Goal: Find specific page/section: Find specific page/section

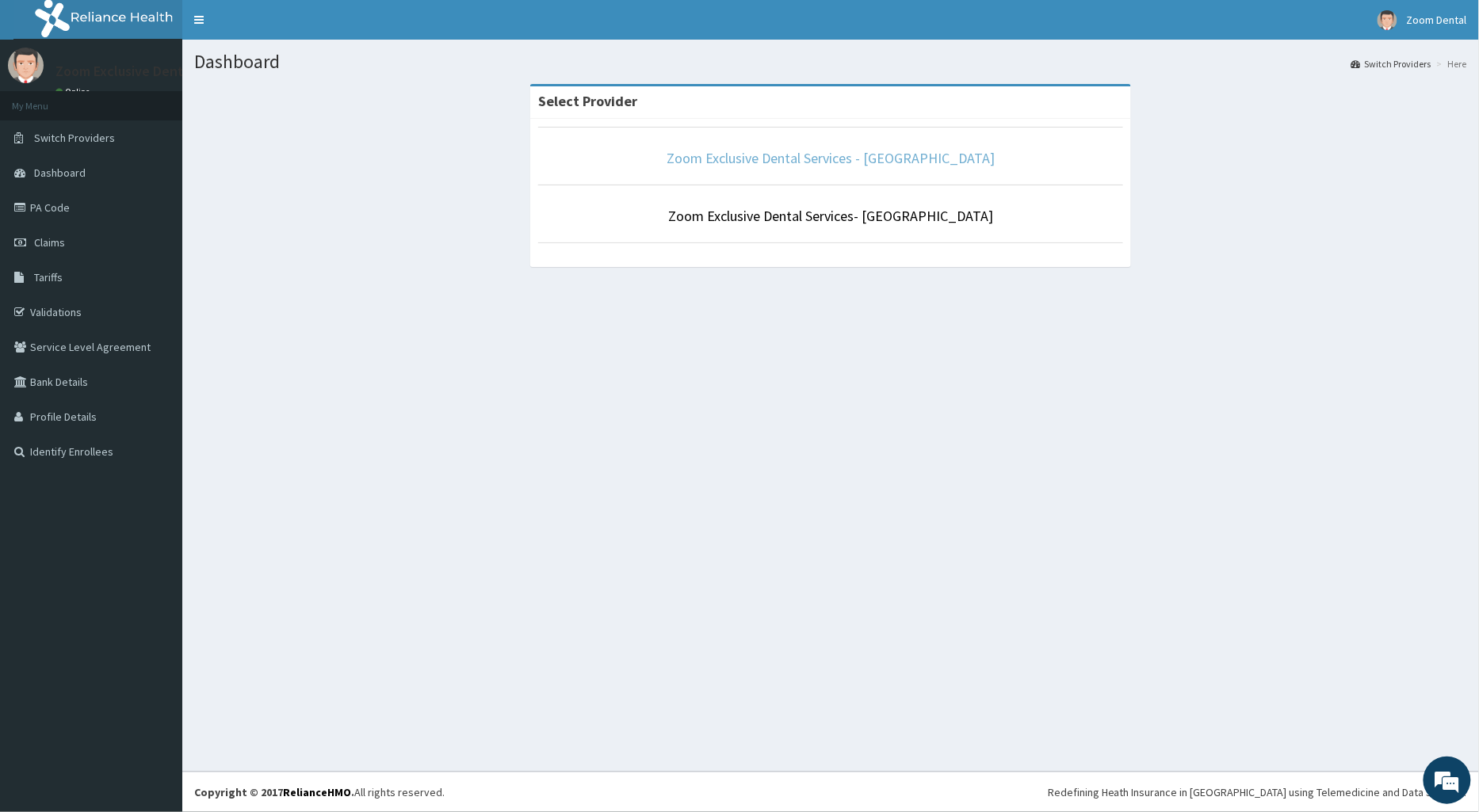
click at [805, 162] on link "Zoom Exclusive Dental Services - [GEOGRAPHIC_DATA]" at bounding box center [830, 158] width 328 height 18
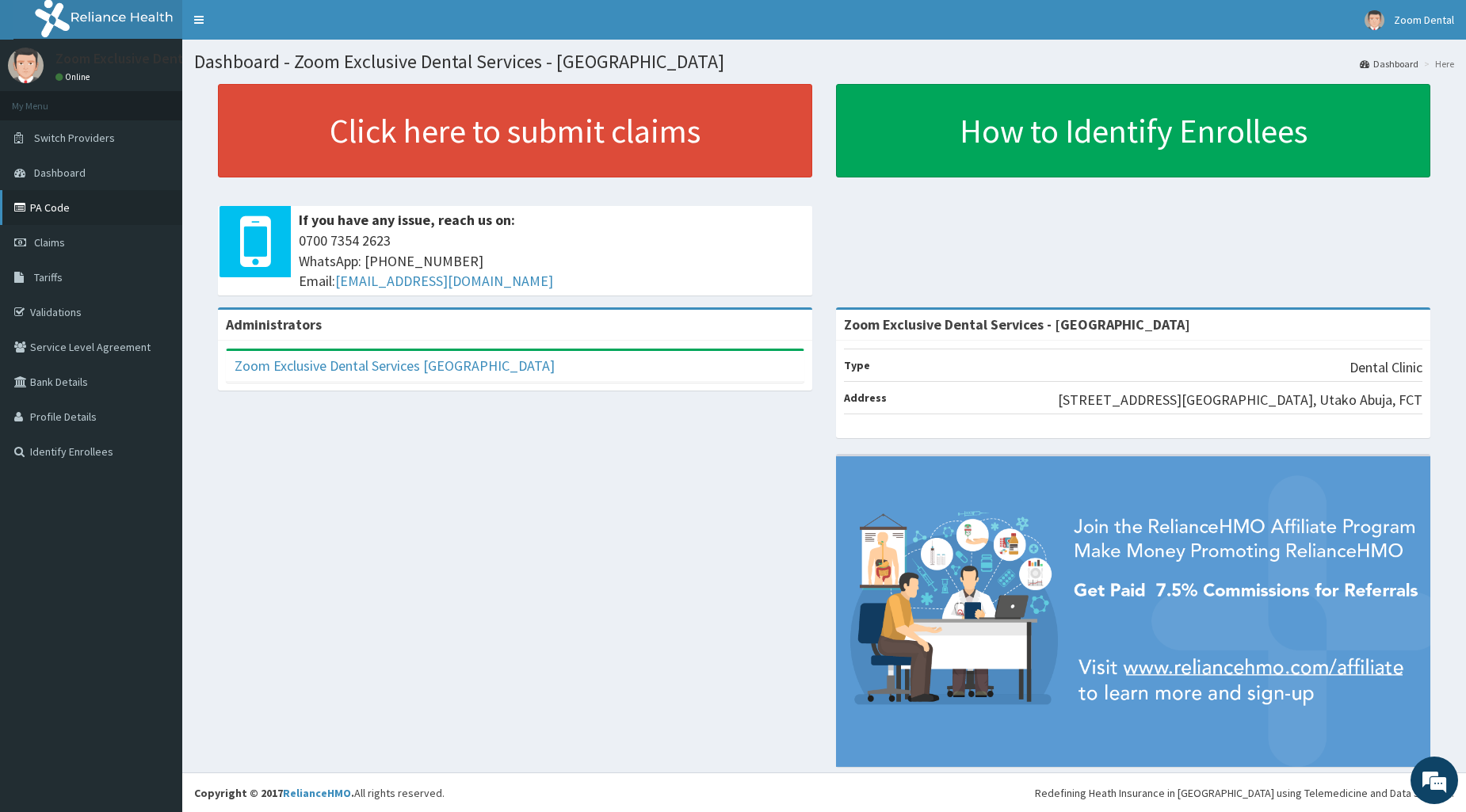
click at [94, 210] on link "PA Code" at bounding box center [91, 208] width 182 height 35
